Goal: Information Seeking & Learning: Learn about a topic

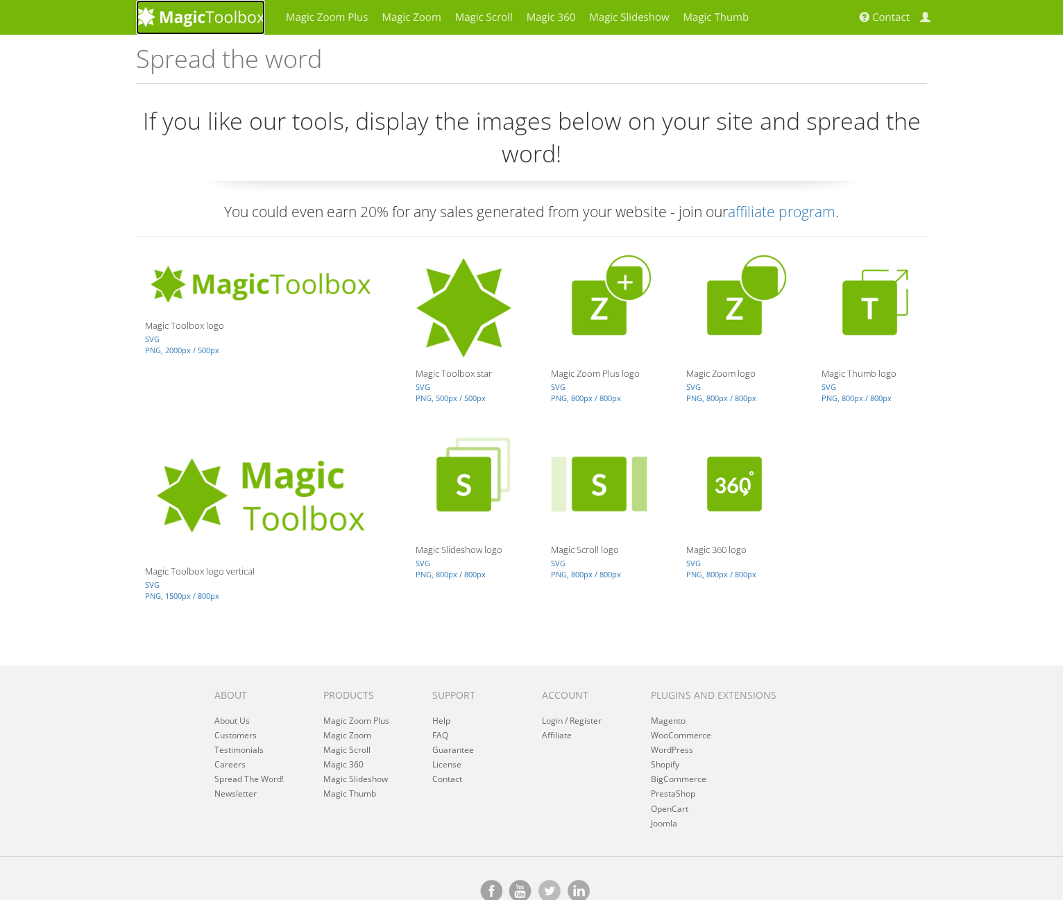
click at [175, 17] on img at bounding box center [200, 16] width 129 height 21
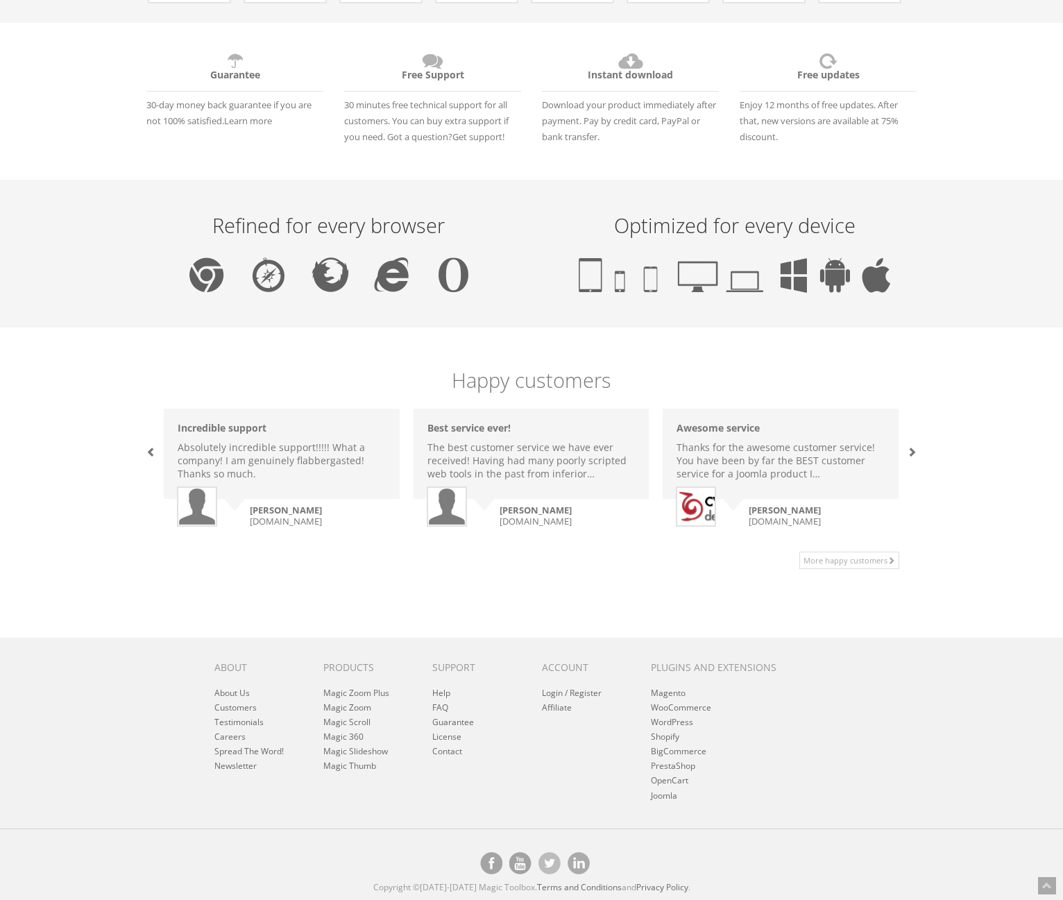
scroll to position [658, 0]
click at [441, 708] on link "FAQ" at bounding box center [440, 708] width 16 height 12
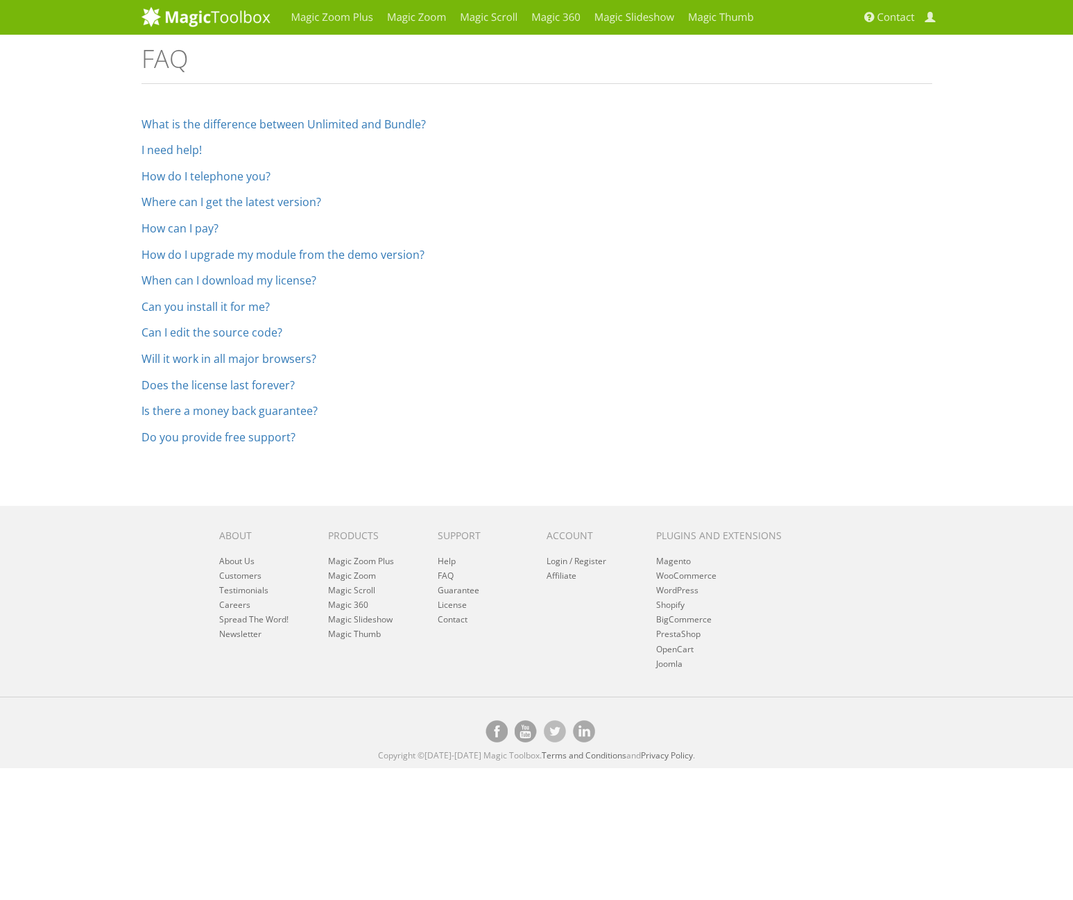
click at [634, 214] on ol "What is the difference between Unlimited and Bundle? You can use an Unlimited l…" at bounding box center [537, 281] width 791 height 325
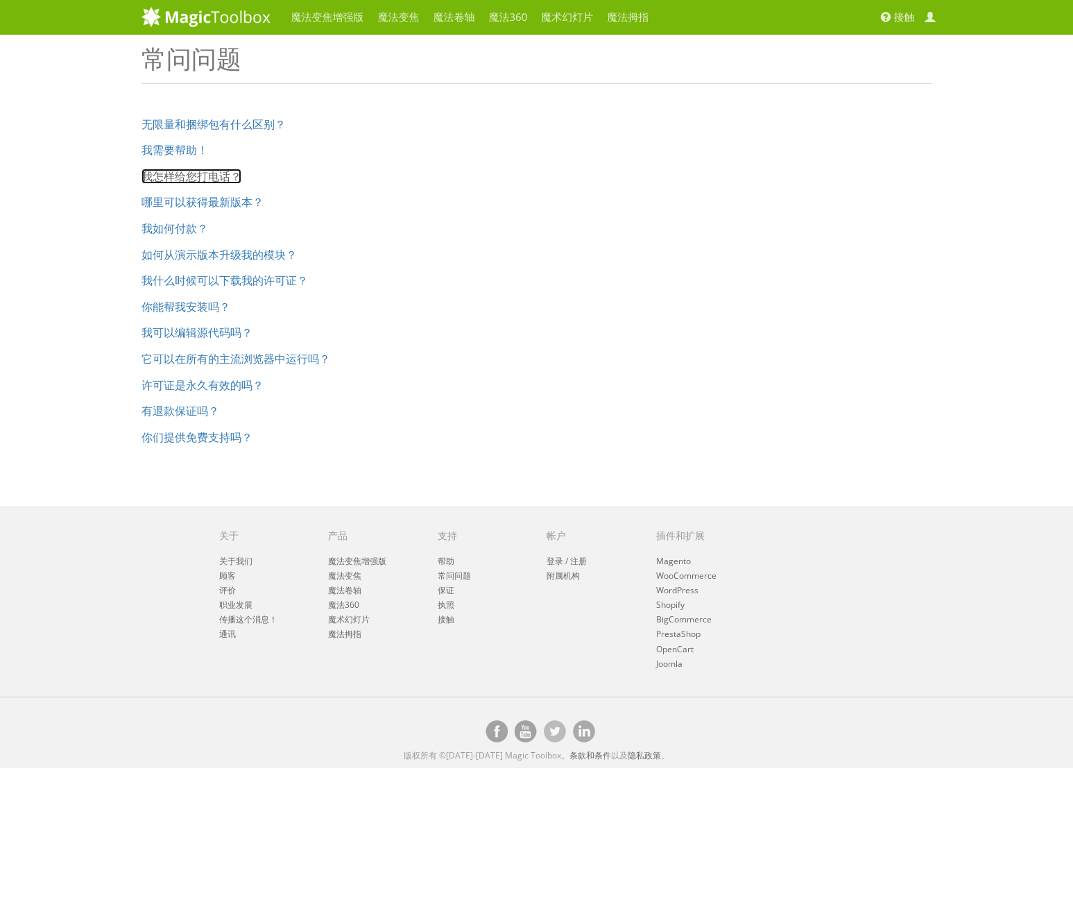
click at [195, 182] on font "我怎样给您打电话？" at bounding box center [192, 176] width 100 height 15
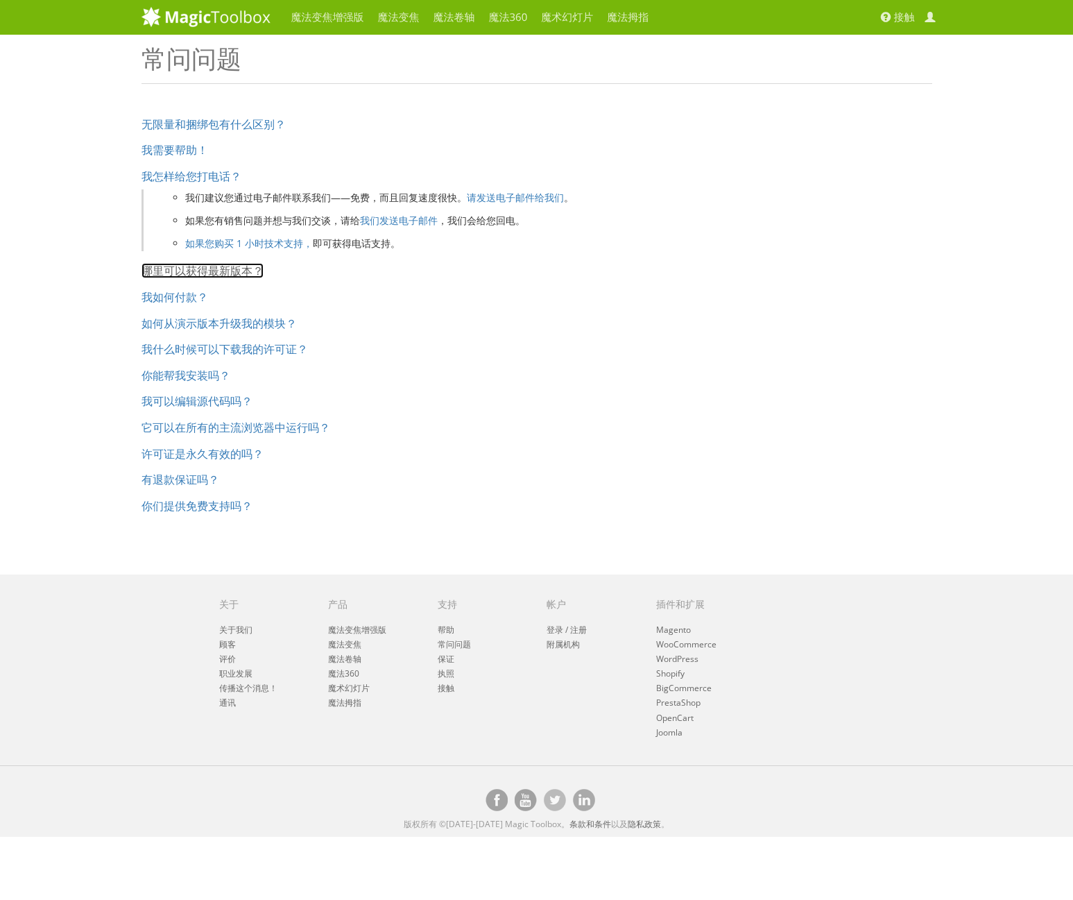
click at [236, 269] on font "哪里可以获得最新版本？" at bounding box center [203, 270] width 122 height 15
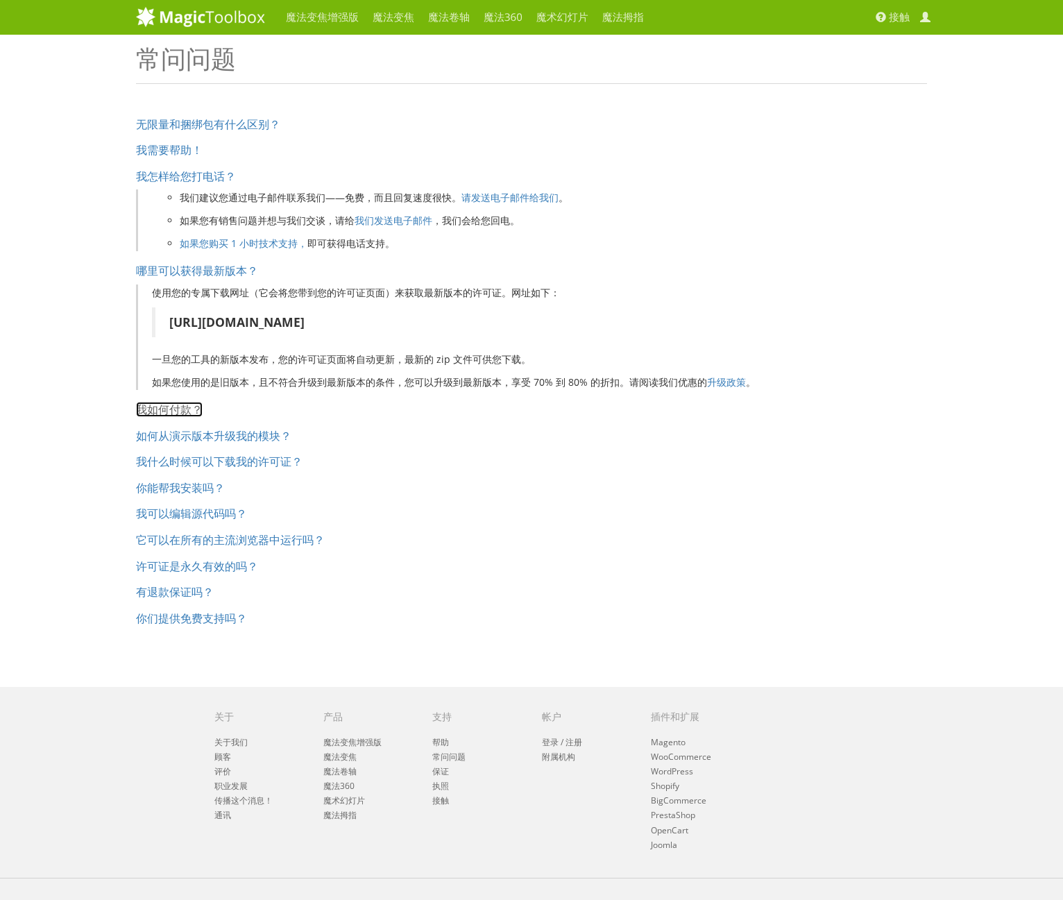
click at [189, 407] on font "我如何付款？" at bounding box center [169, 409] width 67 height 15
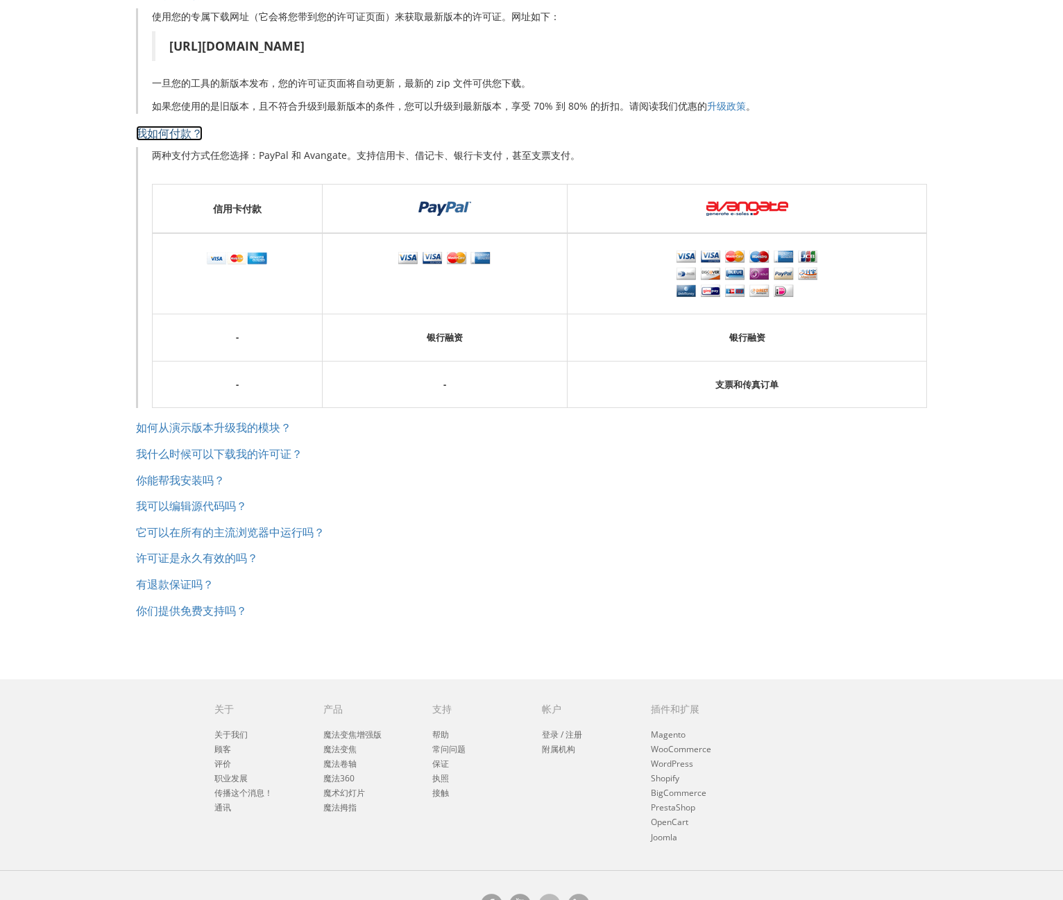
scroll to position [278, 0]
click at [253, 452] on font "我什么时候可以下载我的许可证？" at bounding box center [219, 452] width 167 height 15
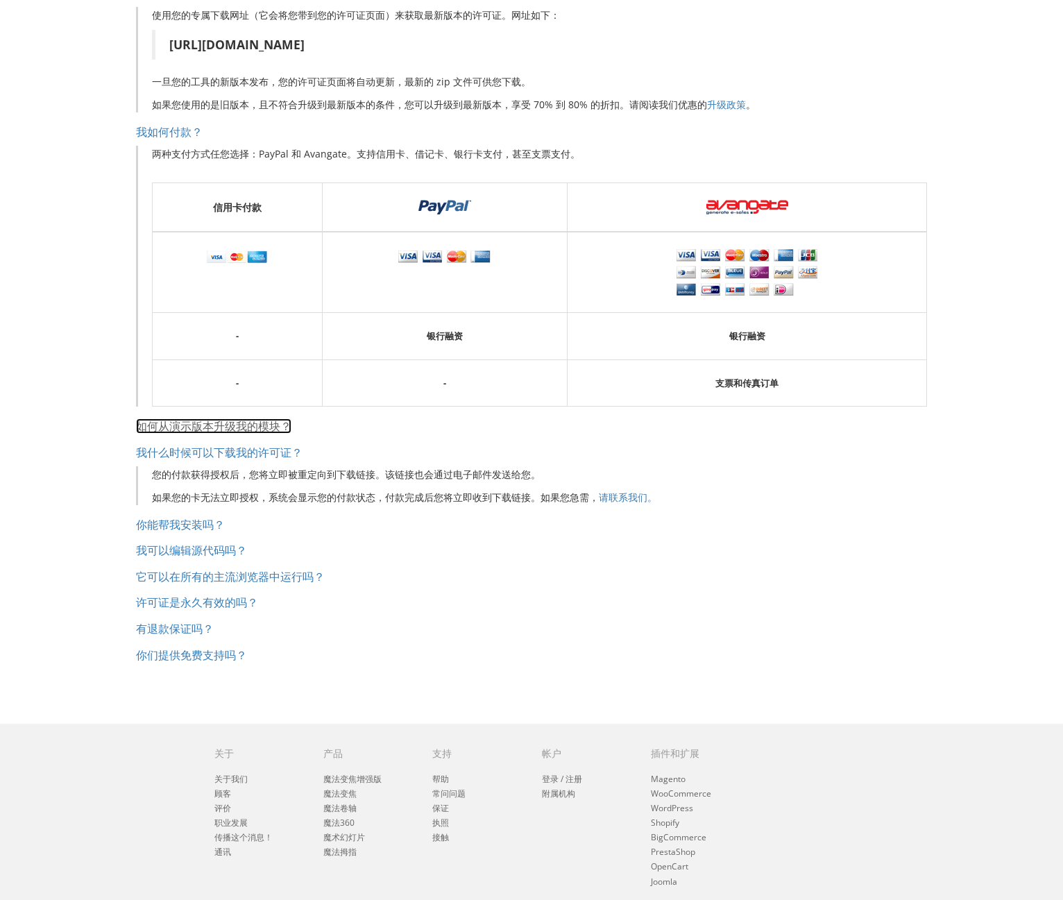
click at [264, 425] on font "如何从演示版本升级我的模块？" at bounding box center [213, 425] width 155 height 15
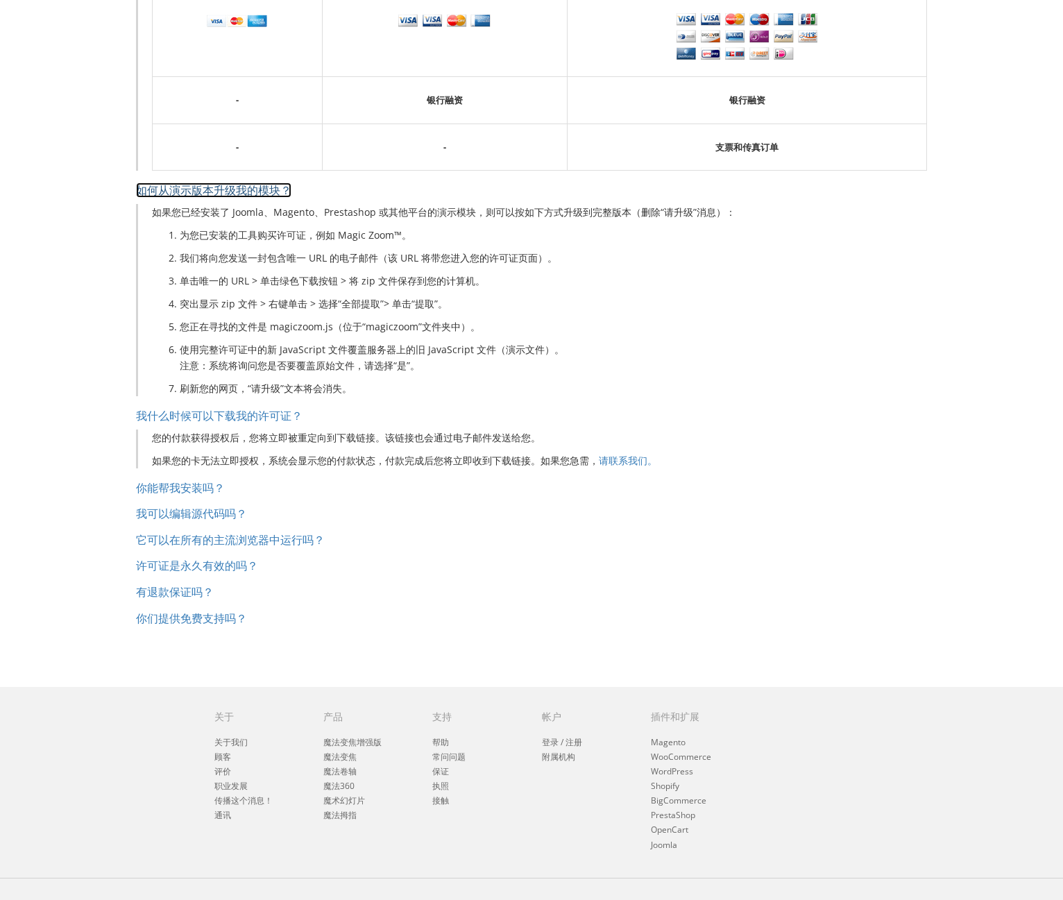
scroll to position [555, 0]
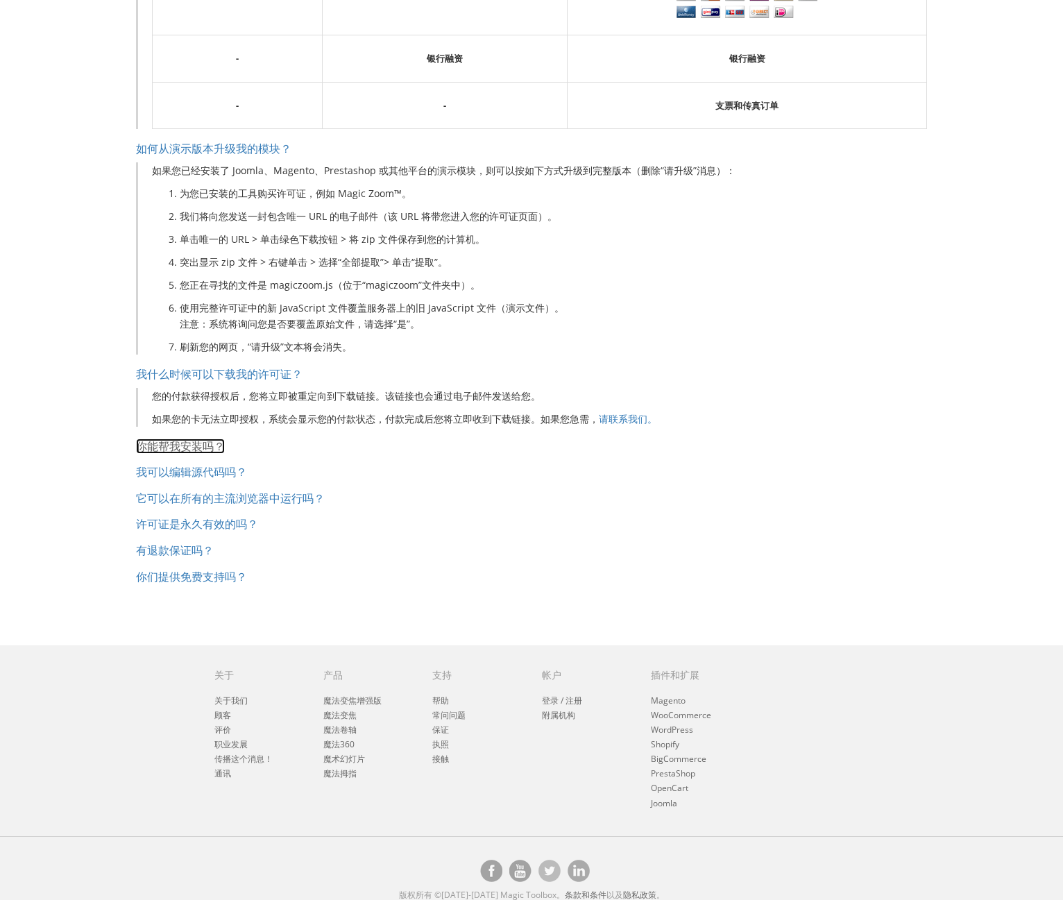
click at [205, 445] on font "你能帮我安装吗？" at bounding box center [180, 446] width 89 height 15
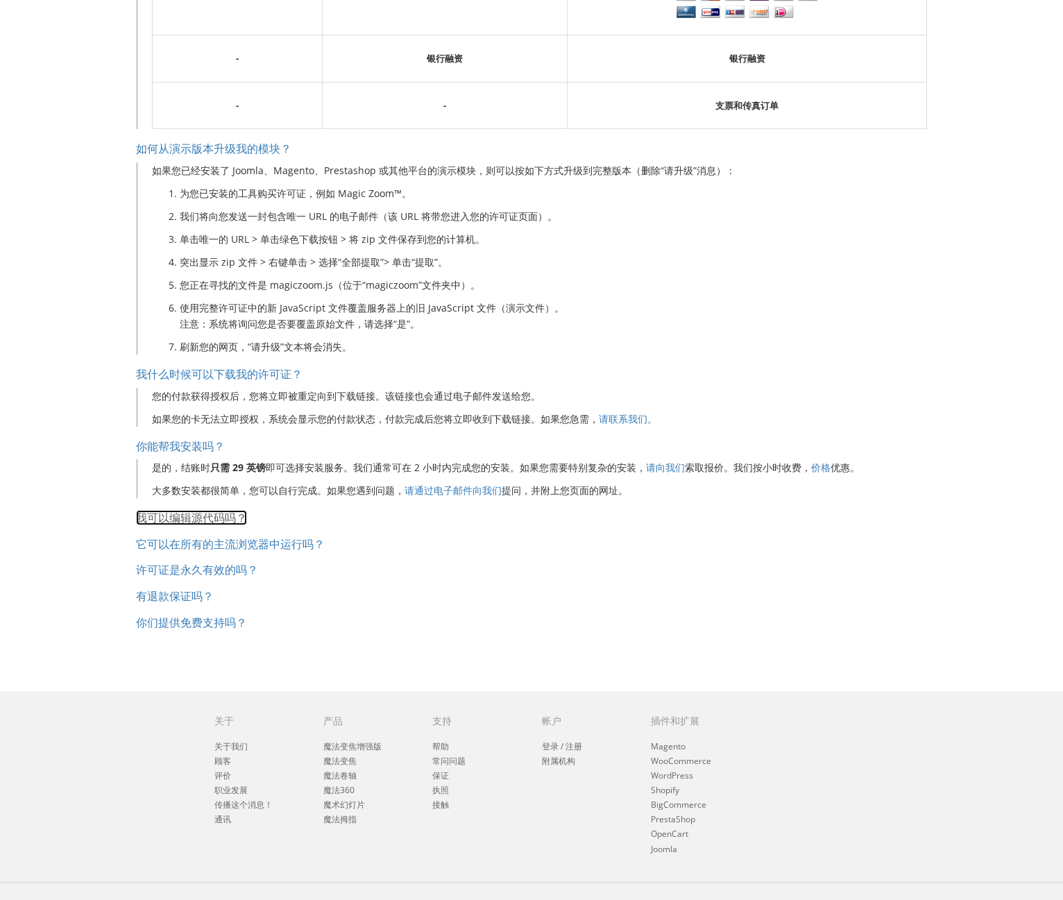
click at [223, 516] on font "我可以编辑源代码吗？" at bounding box center [191, 517] width 111 height 15
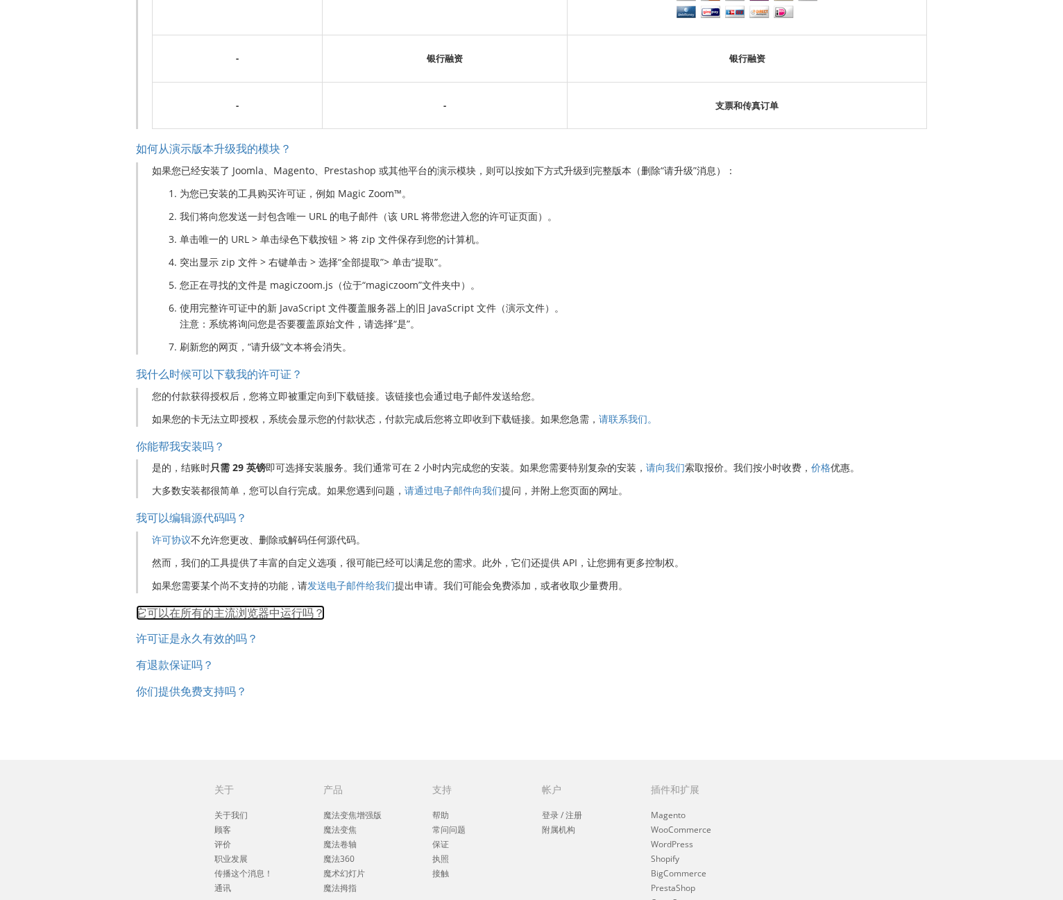
click at [278, 613] on font "它可以在所有的主流浏览器中运行吗？" at bounding box center [230, 612] width 189 height 15
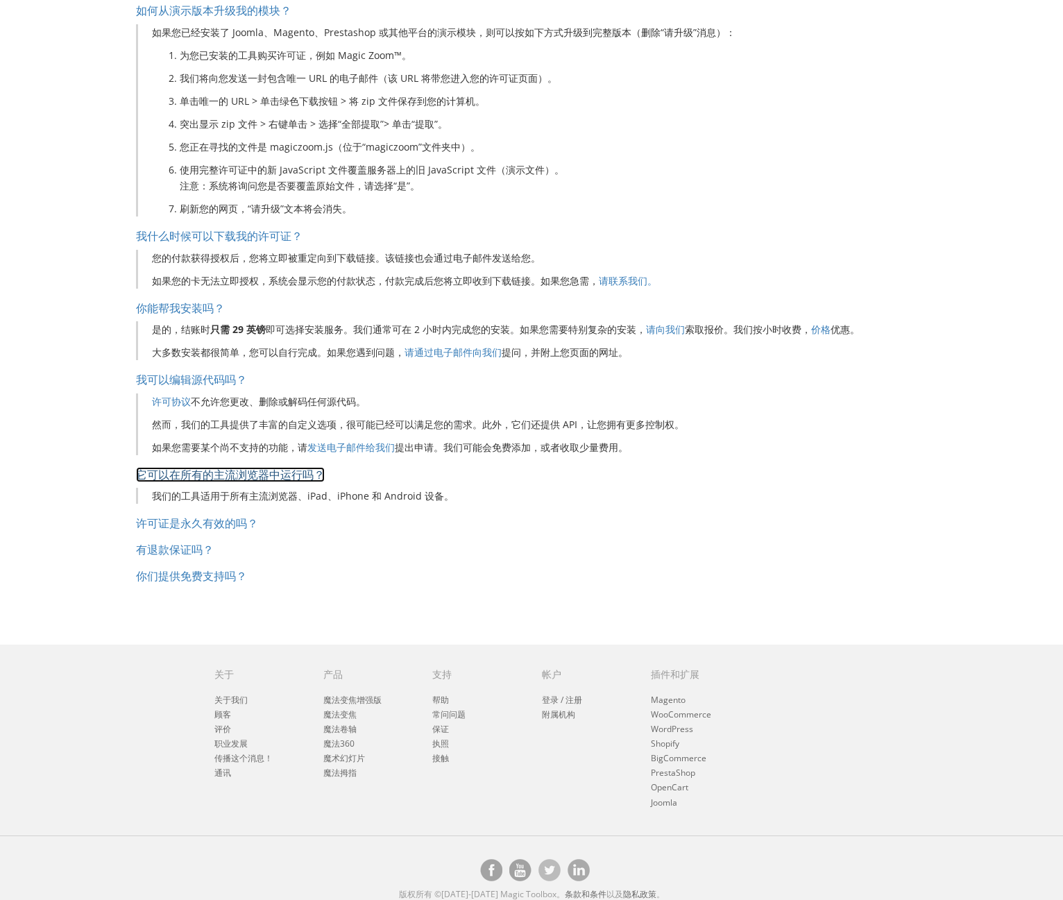
scroll to position [694, 0]
click at [234, 525] on font "许可证是永久有效的吗？" at bounding box center [197, 522] width 122 height 15
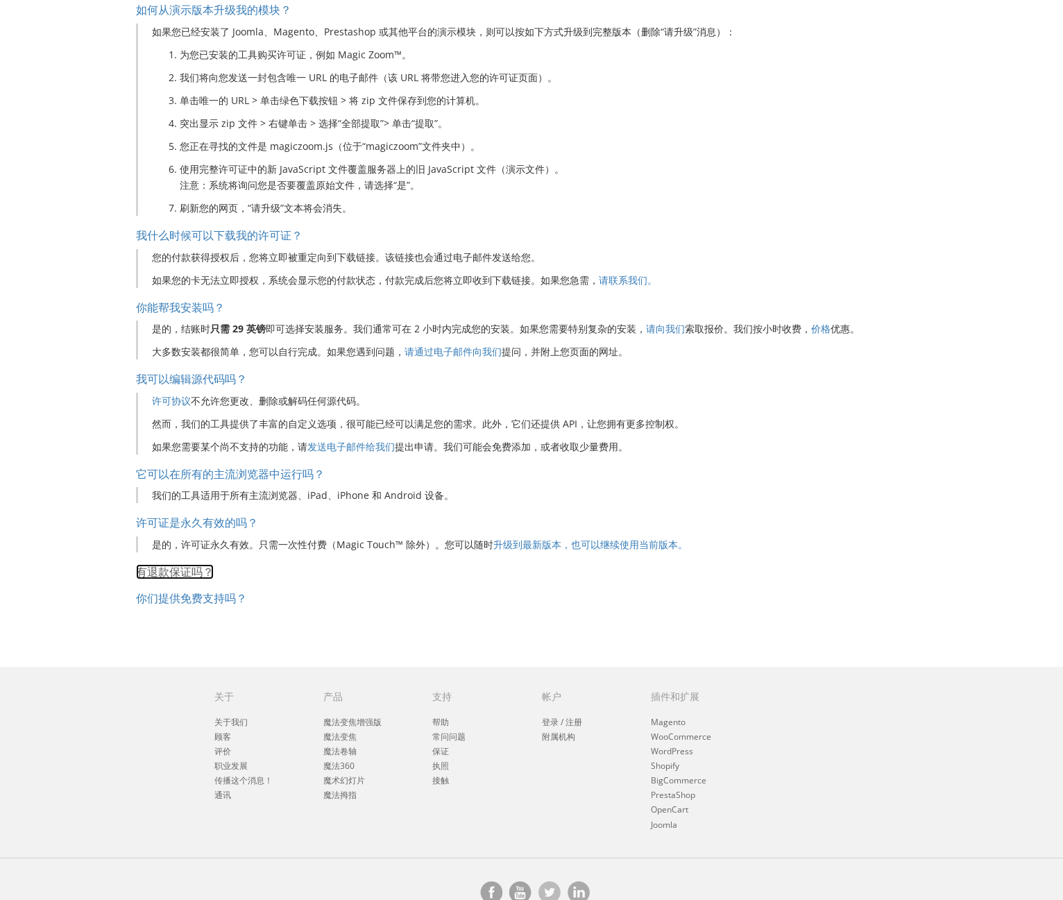
click at [193, 572] on font "有退款保证吗？" at bounding box center [175, 571] width 78 height 15
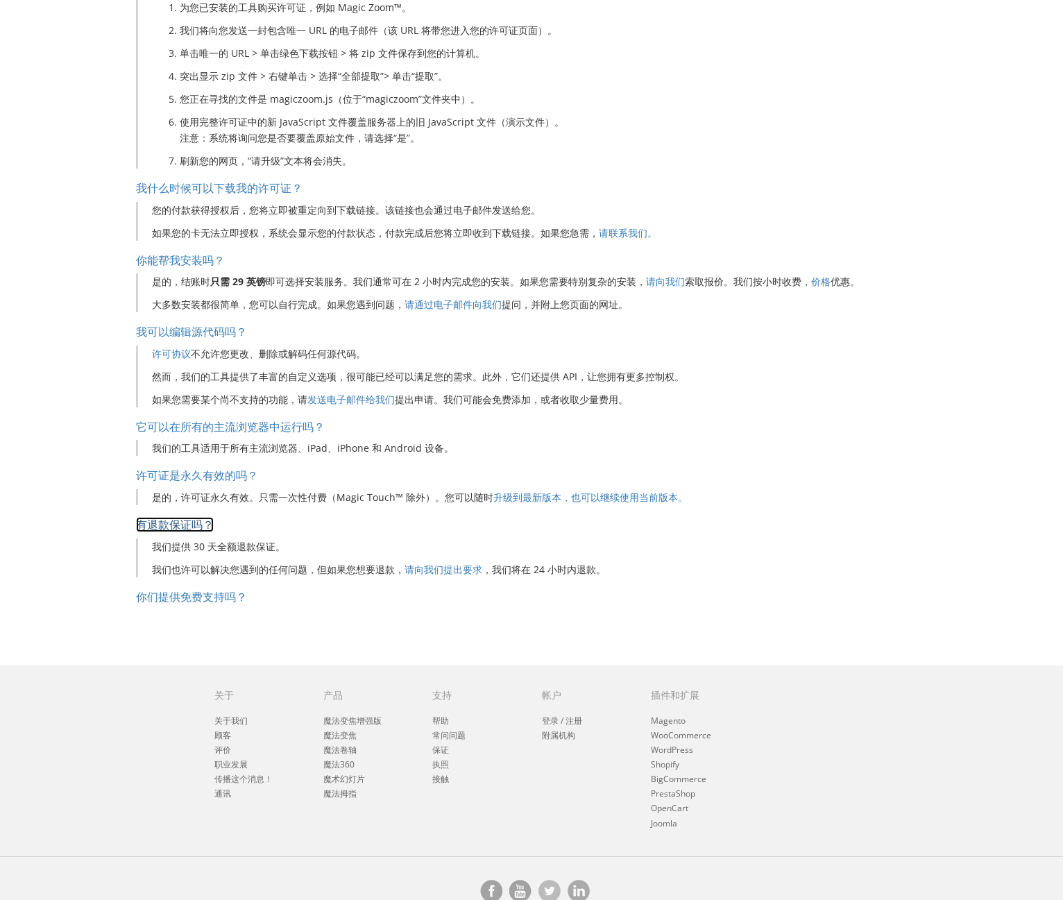
scroll to position [763, 0]
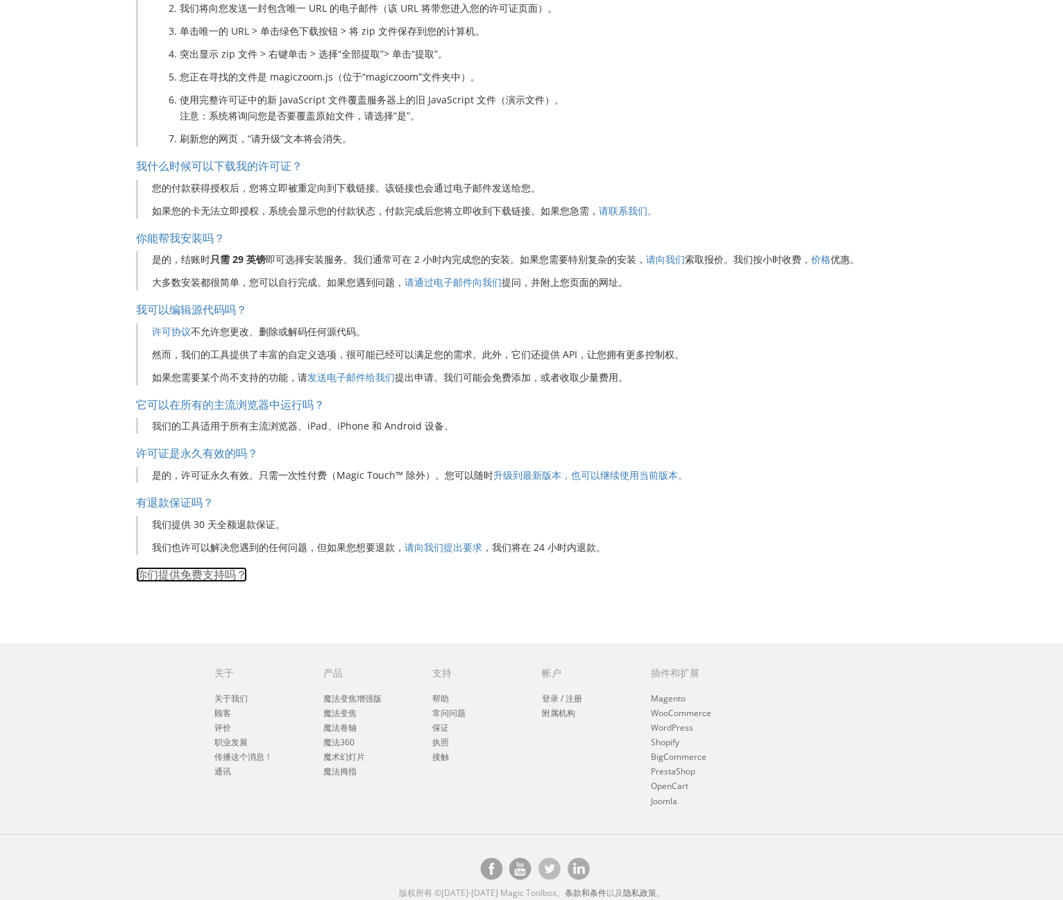
click at [232, 572] on font "你们提供免费支持吗？" at bounding box center [191, 574] width 111 height 15
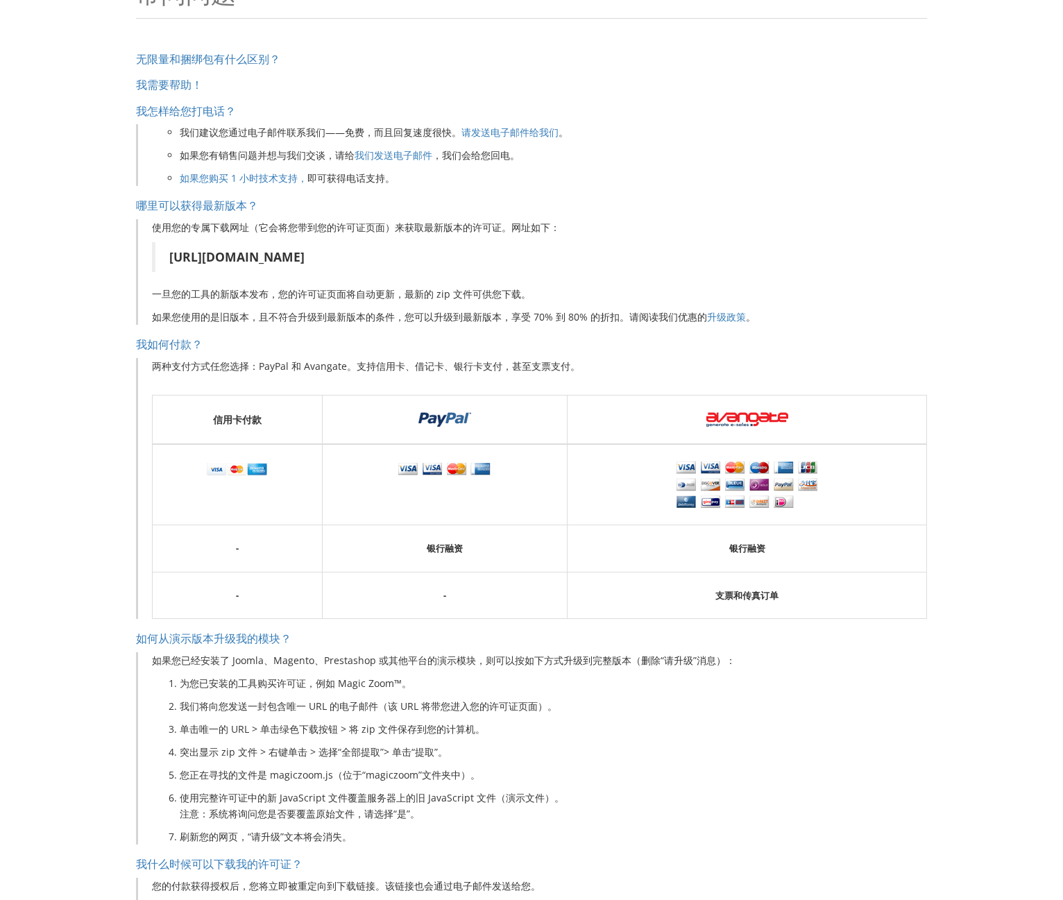
scroll to position [0, 0]
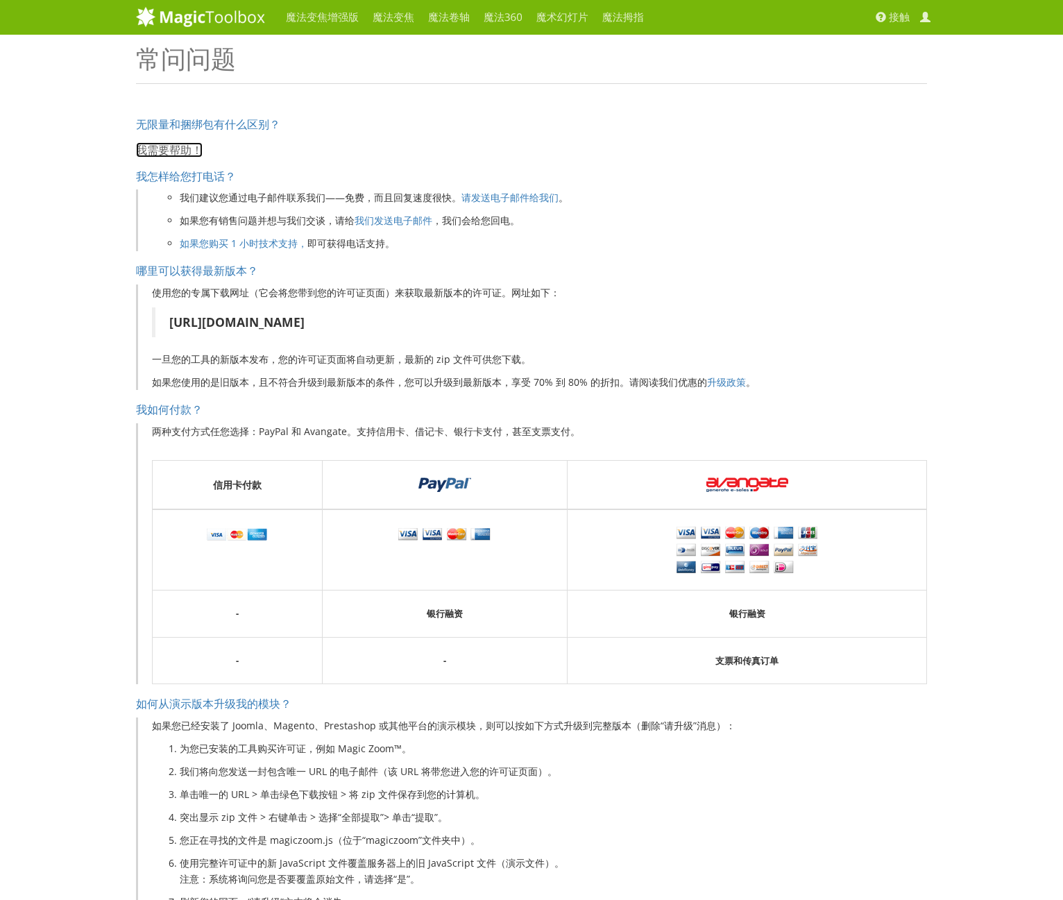
click at [170, 145] on font "我需要帮助！" at bounding box center [169, 149] width 67 height 15
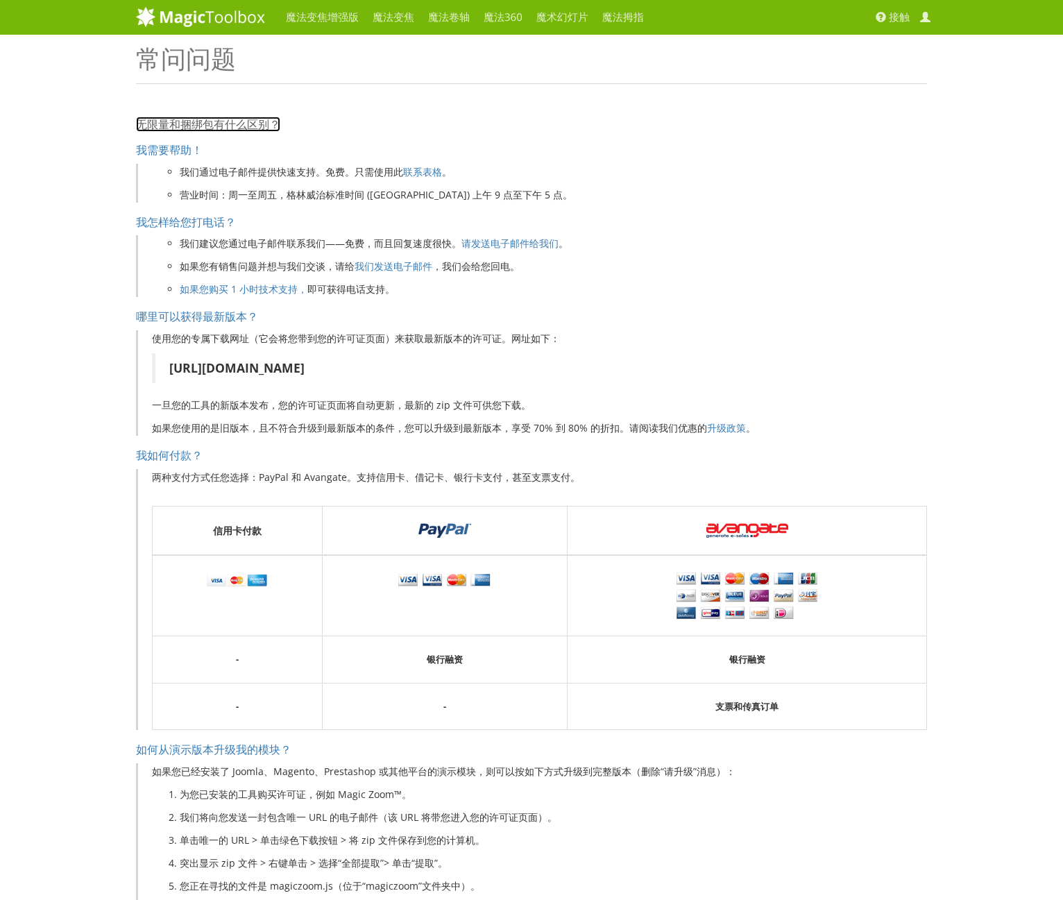
click at [198, 129] on font "无限量和捆绑包有什么区别？" at bounding box center [208, 124] width 144 height 15
